Goal: Check status: Check status

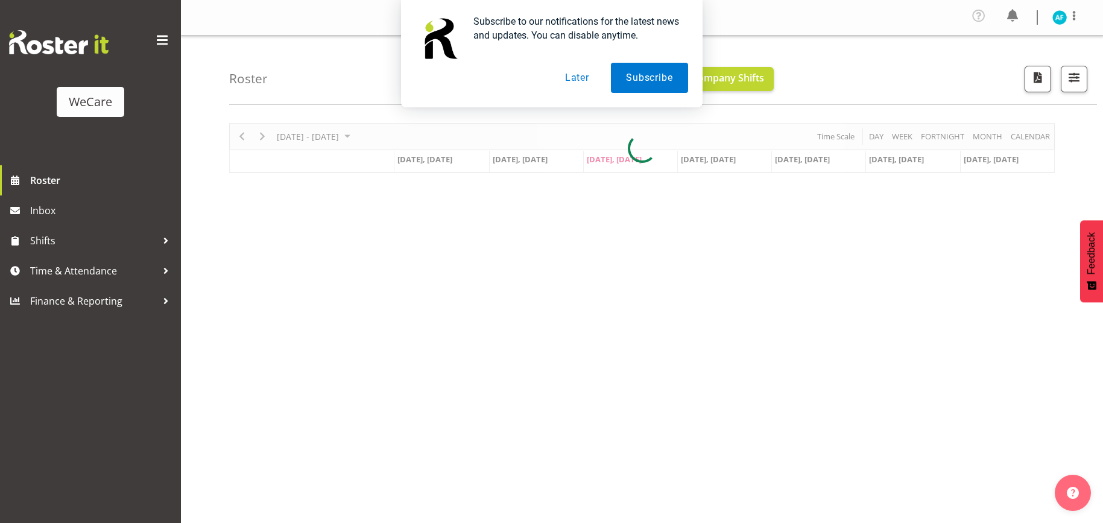
click at [583, 81] on button "Later" at bounding box center [577, 78] width 54 height 30
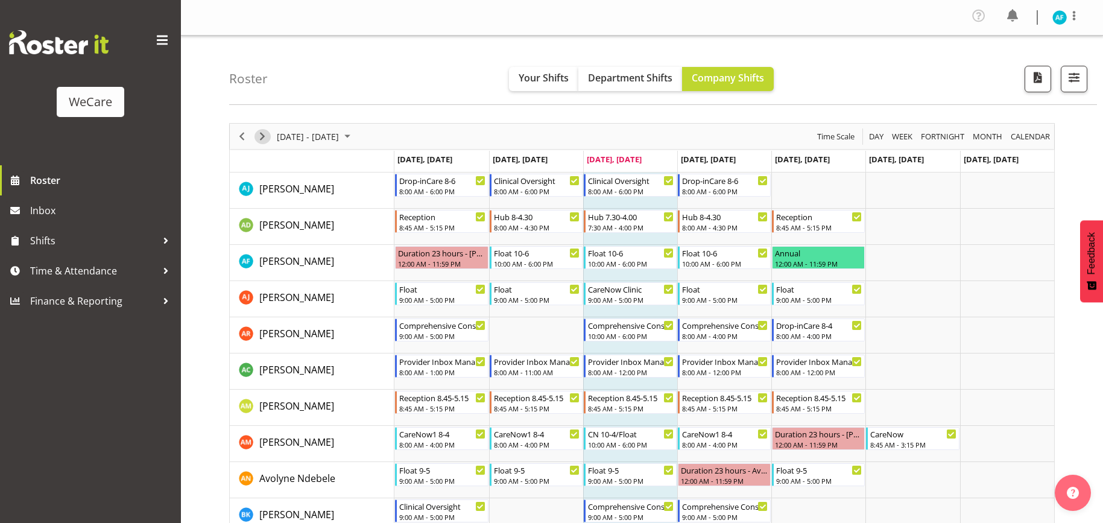
click at [259, 140] on span "Next" at bounding box center [262, 136] width 14 height 15
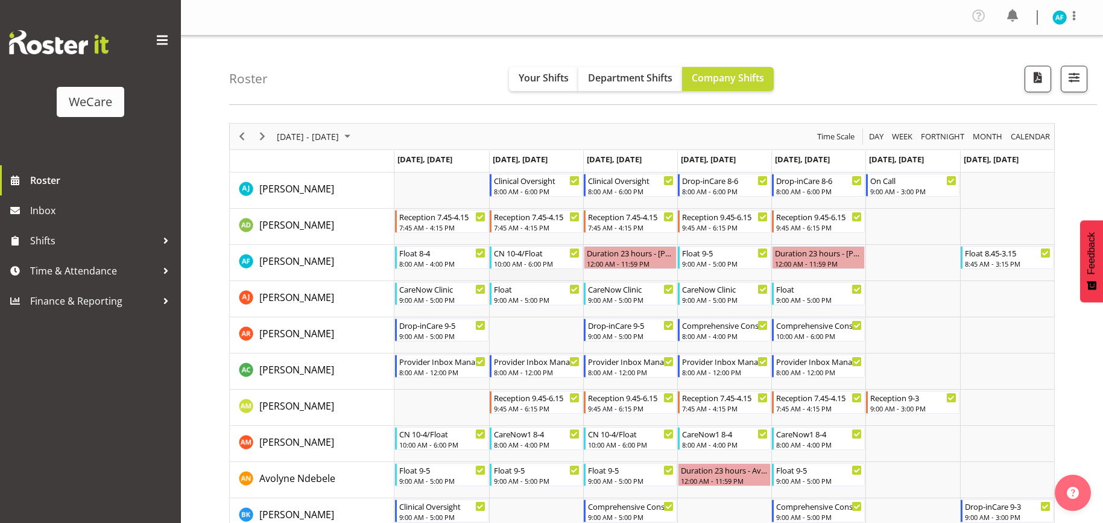
click at [564, 275] on td "Timeline Week of September 10, 2025" at bounding box center [536, 263] width 94 height 36
click at [655, 276] on td "Timeline Week of September 10, 2025" at bounding box center [630, 263] width 94 height 36
click at [919, 290] on td "Timeline Week of September 10, 2025" at bounding box center [913, 299] width 94 height 36
click at [238, 137] on span "Previous" at bounding box center [242, 136] width 14 height 15
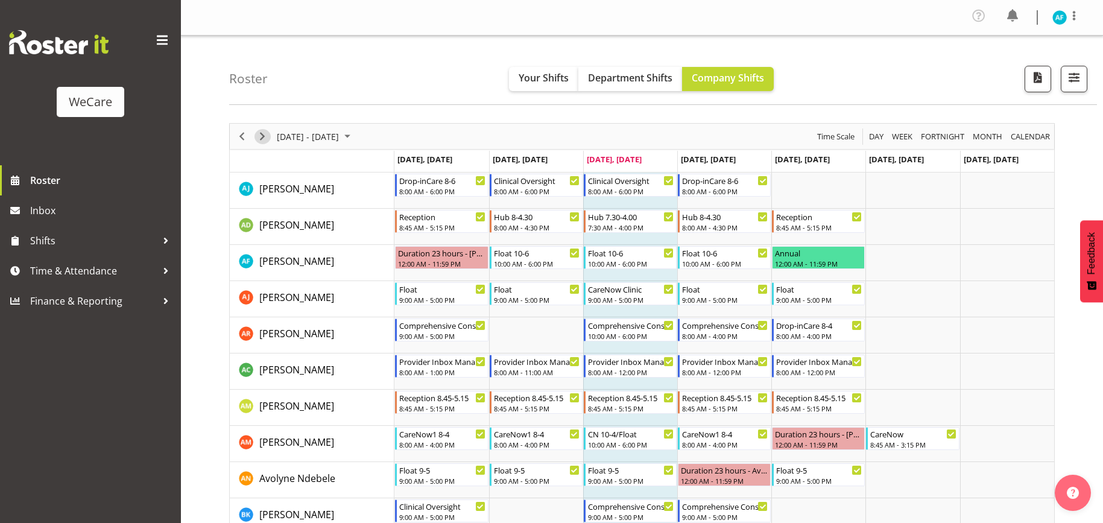
click at [268, 139] on span "Next" at bounding box center [262, 136] width 14 height 15
